Goal: Task Accomplishment & Management: Complete application form

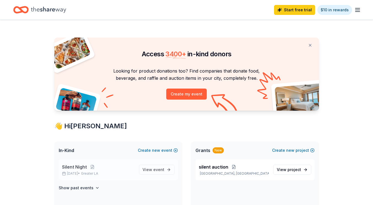
click at [98, 174] on span "Greater LA" at bounding box center [89, 173] width 17 height 4
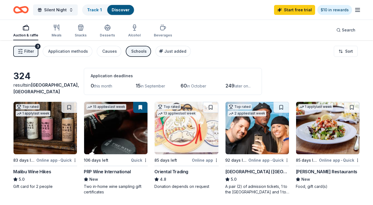
click at [57, 127] on img at bounding box center [44, 128] width 63 height 52
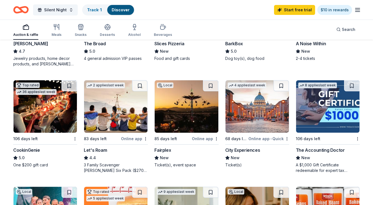
scroll to position [238, 0]
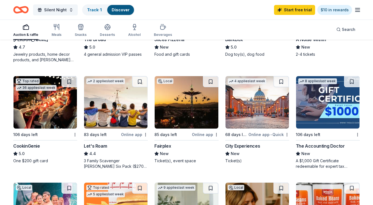
click at [111, 99] on img at bounding box center [115, 102] width 63 height 52
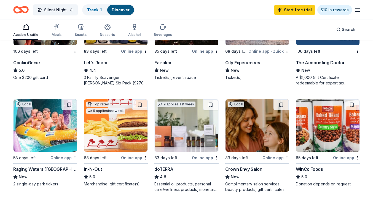
scroll to position [324, 0]
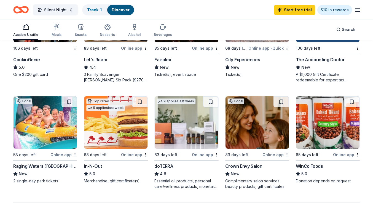
click at [53, 122] on img at bounding box center [44, 122] width 63 height 52
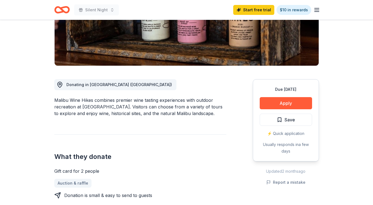
scroll to position [108, 0]
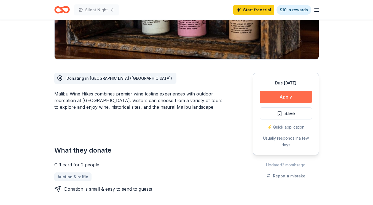
click at [278, 100] on button "Apply" at bounding box center [285, 97] width 52 height 12
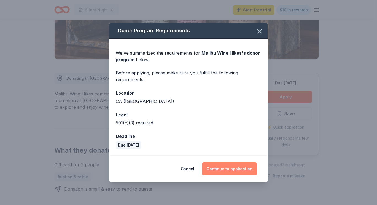
click at [222, 169] on button "Continue to application" at bounding box center [229, 168] width 55 height 13
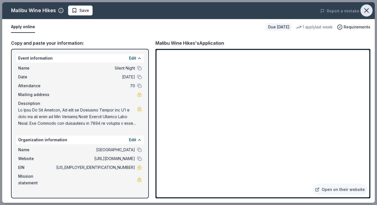
click at [366, 10] on icon "button" at bounding box center [366, 11] width 4 height 4
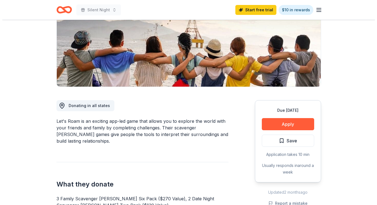
scroll to position [107, 0]
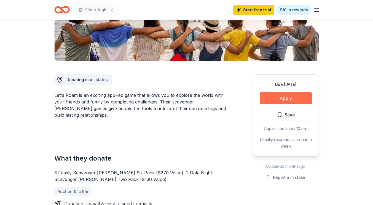
click at [273, 100] on button "Apply" at bounding box center [285, 98] width 52 height 12
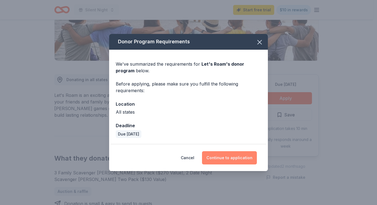
click at [229, 162] on button "Continue to application" at bounding box center [229, 157] width 55 height 13
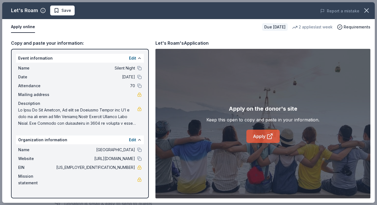
click at [261, 135] on link "Apply" at bounding box center [262, 135] width 33 height 13
